Goal: Information Seeking & Learning: Learn about a topic

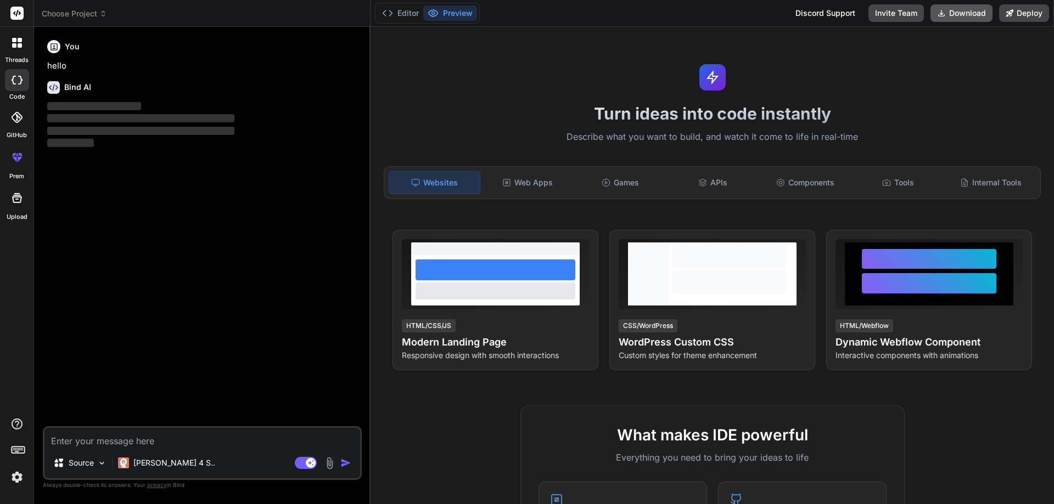
type textarea "x"
click at [125, 451] on div "Source Claude 4 S.. Agent Mode. When this toggle is activated, AI automatically…" at bounding box center [202, 453] width 319 height 54
click at [126, 441] on textarea at bounding box center [202, 438] width 316 height 20
type textarea "l"
type textarea "x"
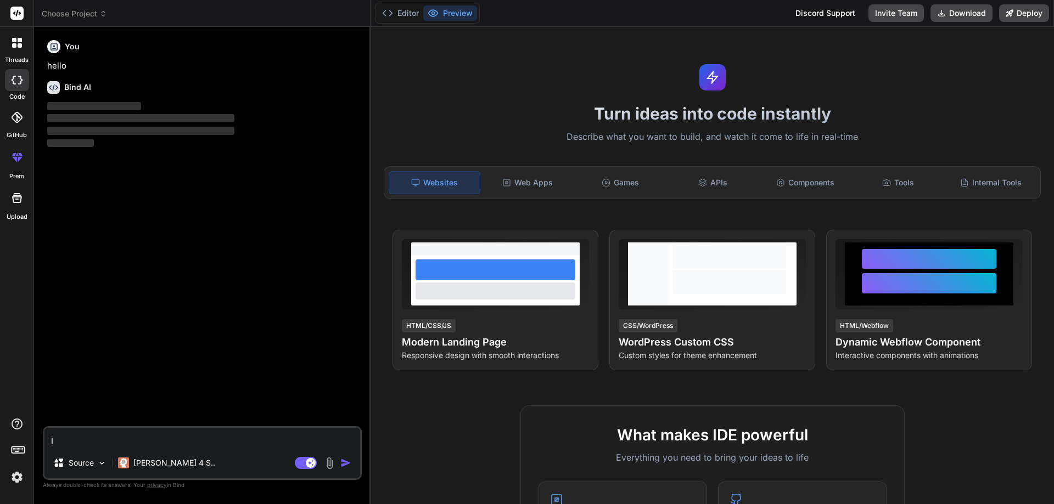
type textarea "lo"
type textarea "x"
type textarea "log"
type textarea "x"
type textarea "logn"
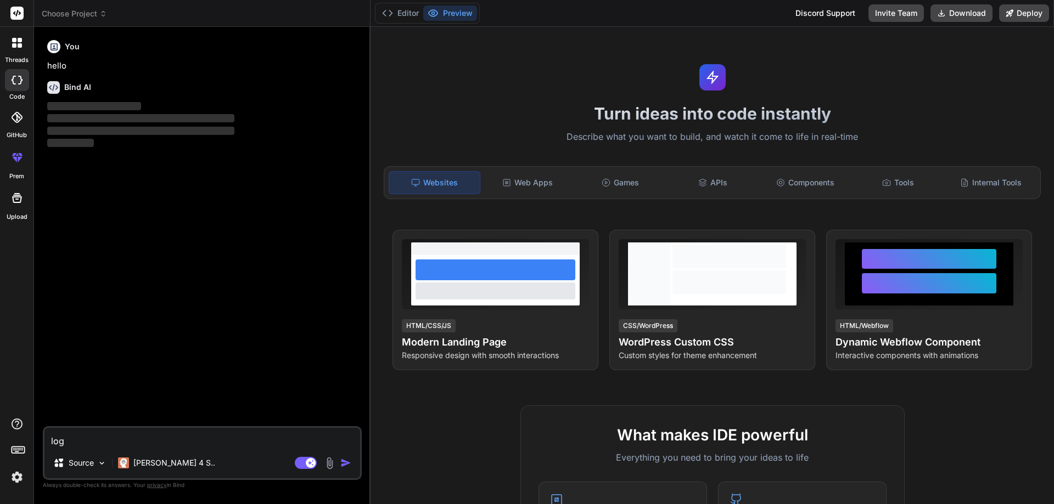
type textarea "x"
type textarea "logn"
type textarea "x"
type textarea "logn"
type textarea "x"
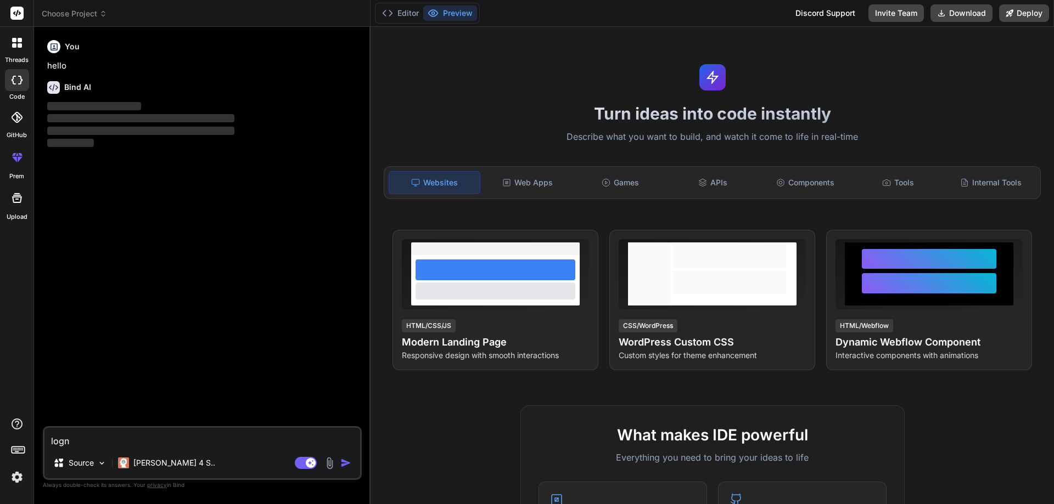
type textarea "log"
type textarea "x"
type textarea "logi"
type textarea "x"
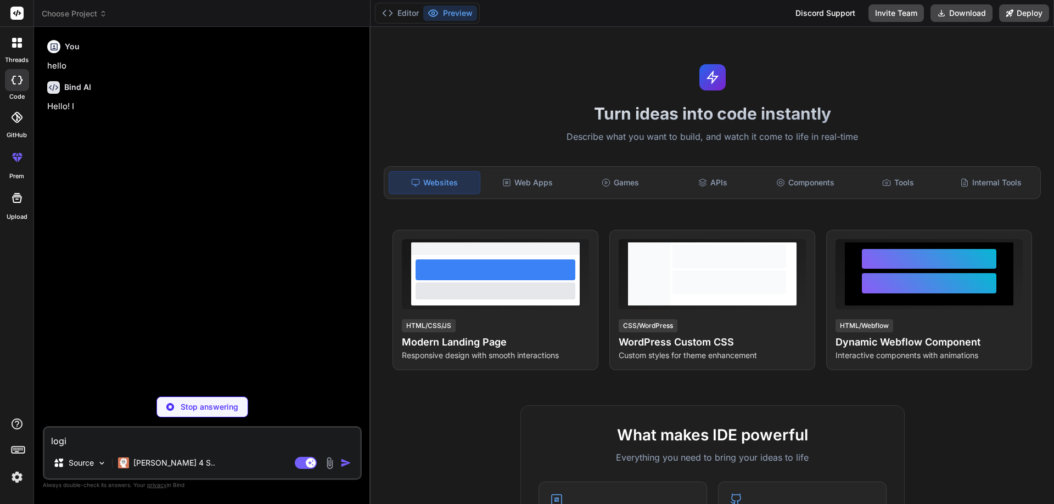
type textarea "login"
type textarea "x"
type textarea "login"
type textarea "x"
type textarea "login t"
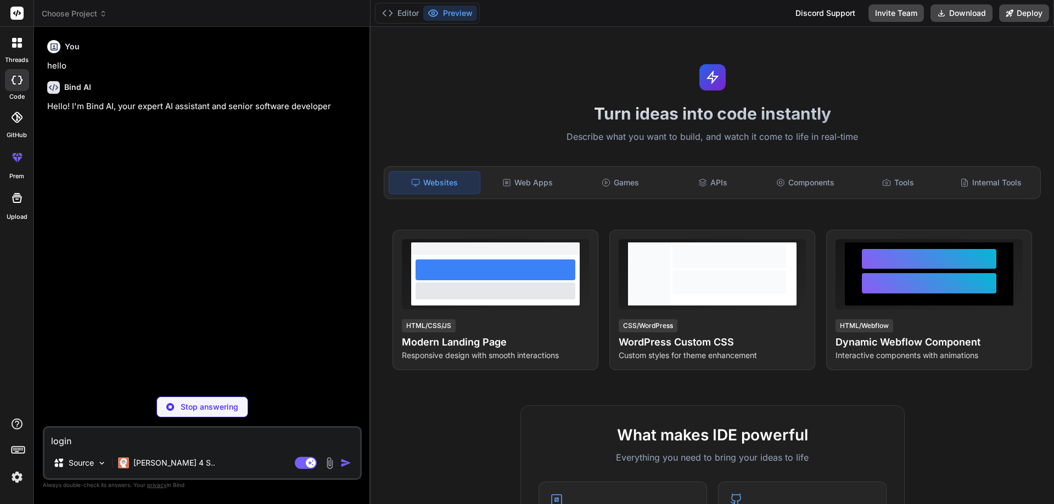
type textarea "x"
type textarea "login te"
type textarea "x"
type textarea "login tes"
type textarea "x"
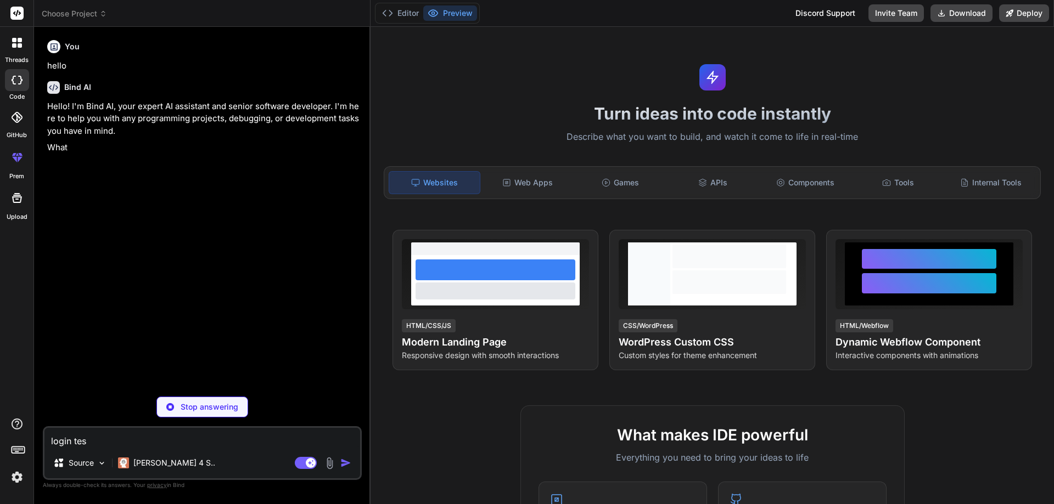
type textarea "login test"
type textarea "x"
type textarea "login test"
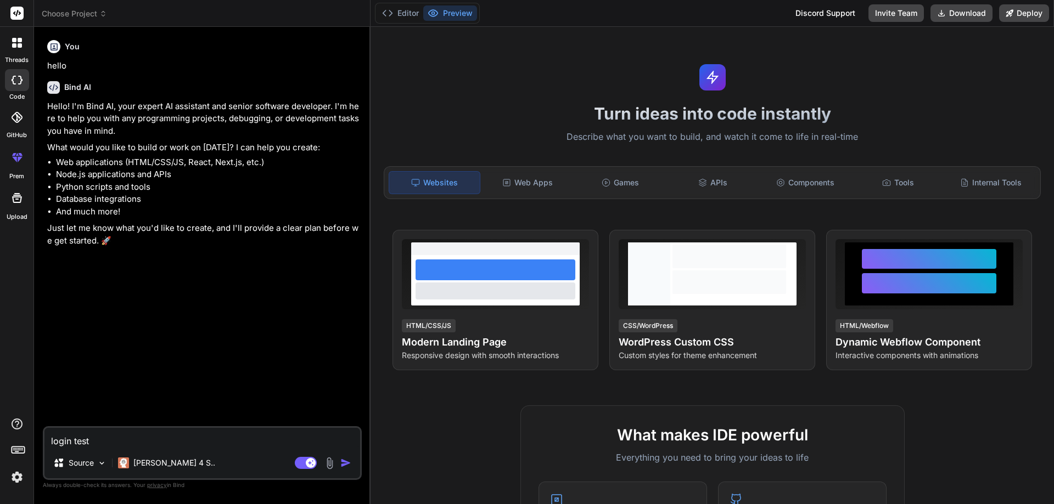
type textarea "x"
type textarea "login test c"
type textarea "x"
type textarea "login test ca"
type textarea "x"
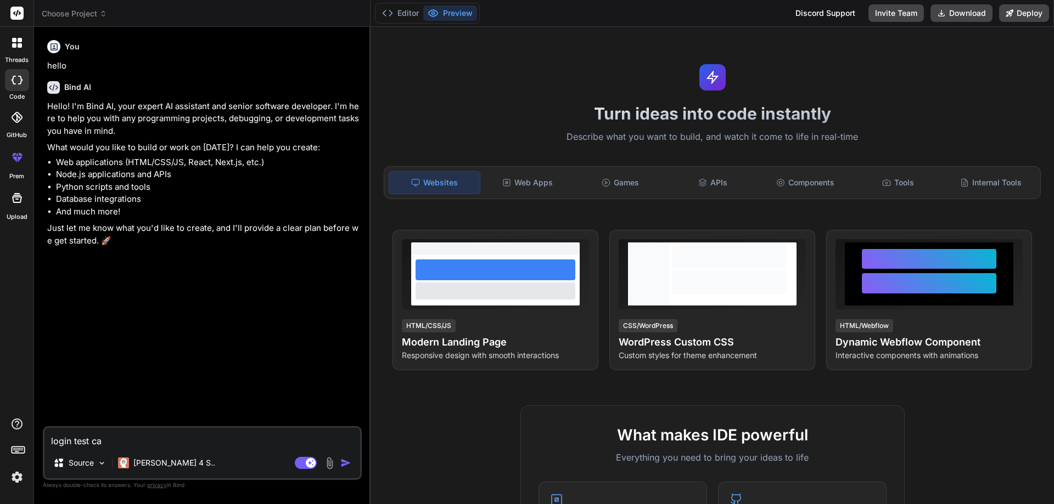
type textarea "login test cas"
type textarea "x"
type textarea "login test case"
type textarea "x"
type textarea "login test cases"
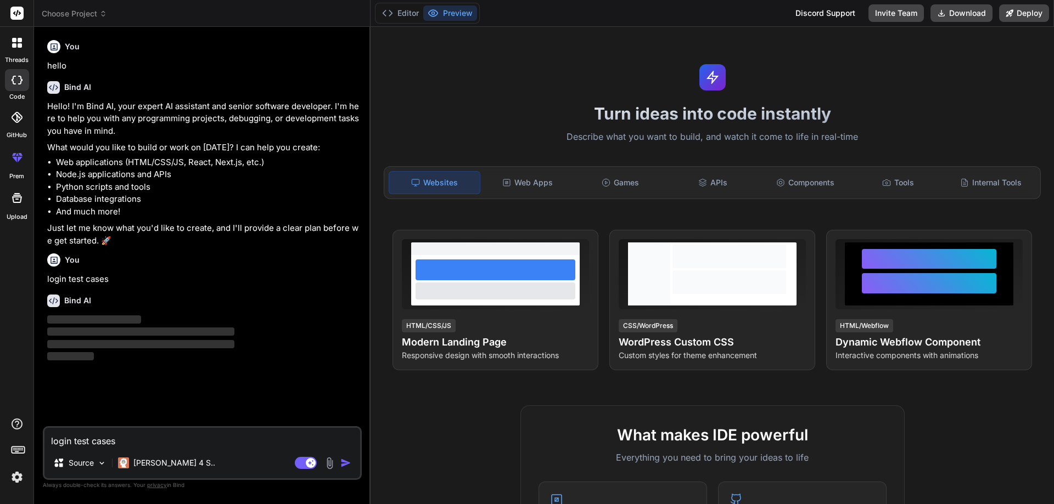
type textarea "x"
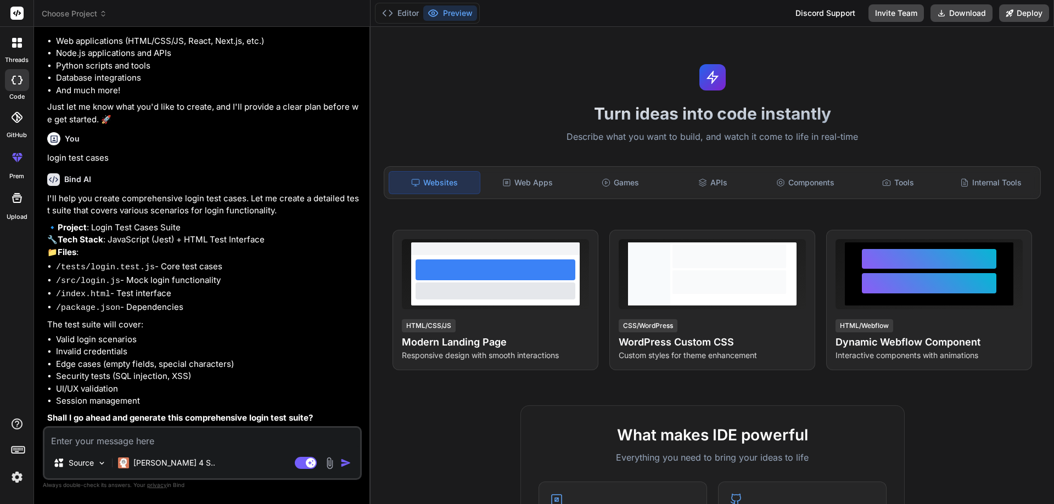
scroll to position [142, 0]
type textarea "x"
drag, startPoint x: 61, startPoint y: 339, endPoint x: 143, endPoint y: 339, distance: 81.8
click at [143, 339] on li "Valid login scenarios" at bounding box center [208, 340] width 304 height 13
drag, startPoint x: 122, startPoint y: 353, endPoint x: 41, endPoint y: 352, distance: 81.2
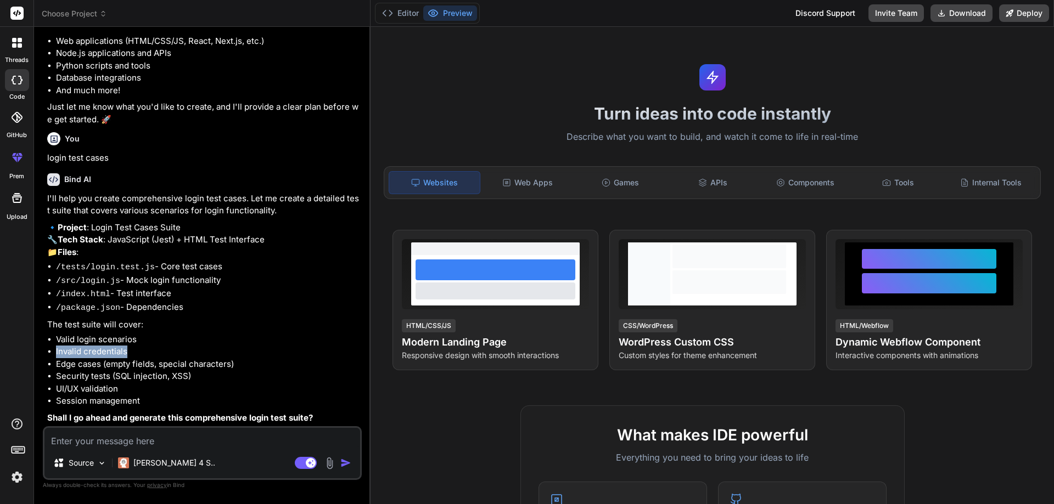
click at [41, 352] on div "Bind AI Web Search Created with Pixso. Code Generator You hello Bind AI Hello! …" at bounding box center [202, 265] width 336 height 477
drag, startPoint x: 48, startPoint y: 362, endPoint x: 216, endPoint y: 386, distance: 169.7
click at [234, 365] on div "You hello Bind AI Hello! I'm Bind AI, your expert AI assistant and senior softw…" at bounding box center [203, 231] width 317 height 391
drag, startPoint x: 159, startPoint y: 385, endPoint x: 48, endPoint y: 381, distance: 110.9
click at [48, 381] on ul "Valid login scenarios Invalid credentials Edge cases (empty fields, special cha…" at bounding box center [203, 371] width 312 height 74
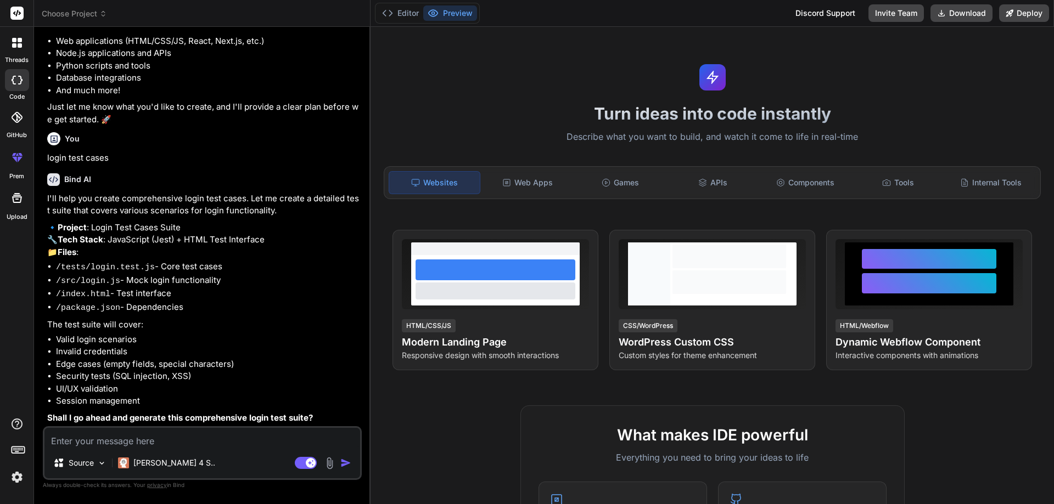
click at [176, 346] on li "Invalid credentials" at bounding box center [208, 352] width 304 height 13
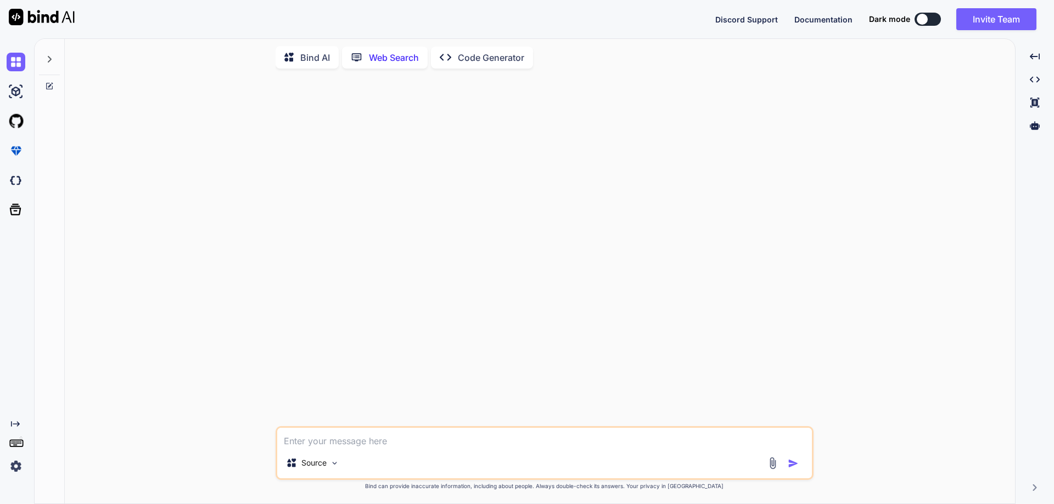
click at [314, 60] on p "Bind AI" at bounding box center [315, 57] width 30 height 13
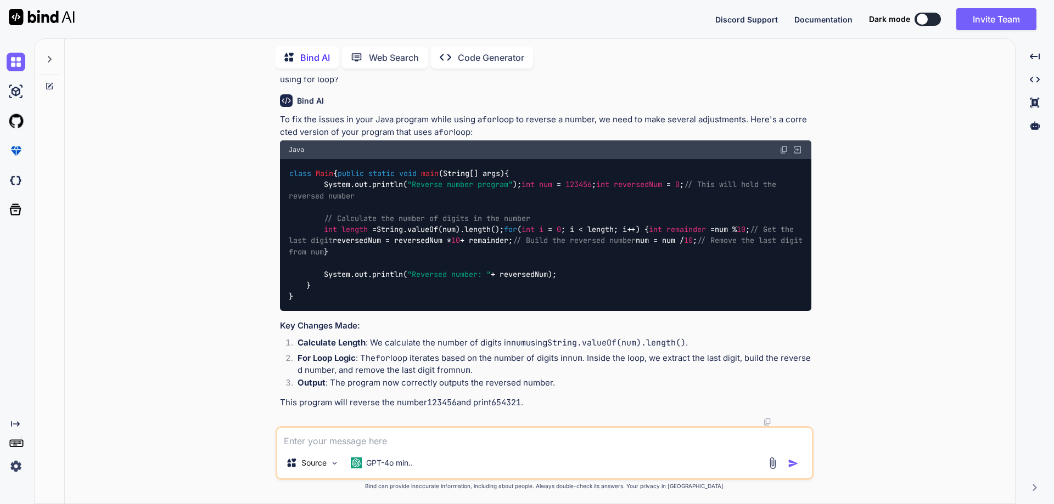
scroll to position [585, 0]
type textarea "x"
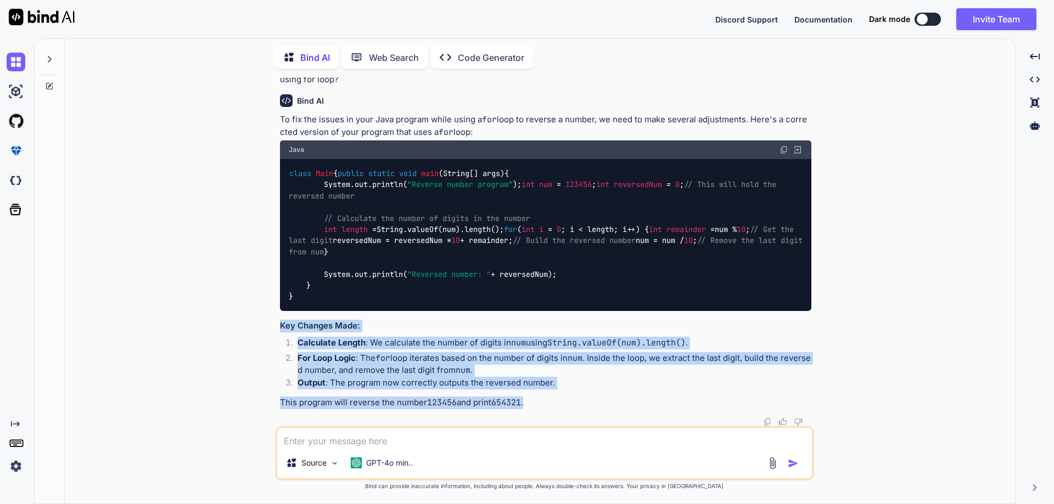
drag, startPoint x: 450, startPoint y: 396, endPoint x: 255, endPoint y: 327, distance: 206.9
click at [255, 327] on div "You class Main { public static void main(String[] args) { System.out.println("R…" at bounding box center [544, 290] width 941 height 426
click at [463, 344] on li "Calculate Length : We calculate the number of digits in num using String.valueO…" at bounding box center [550, 344] width 523 height 15
